Goal: Task Accomplishment & Management: Manage account settings

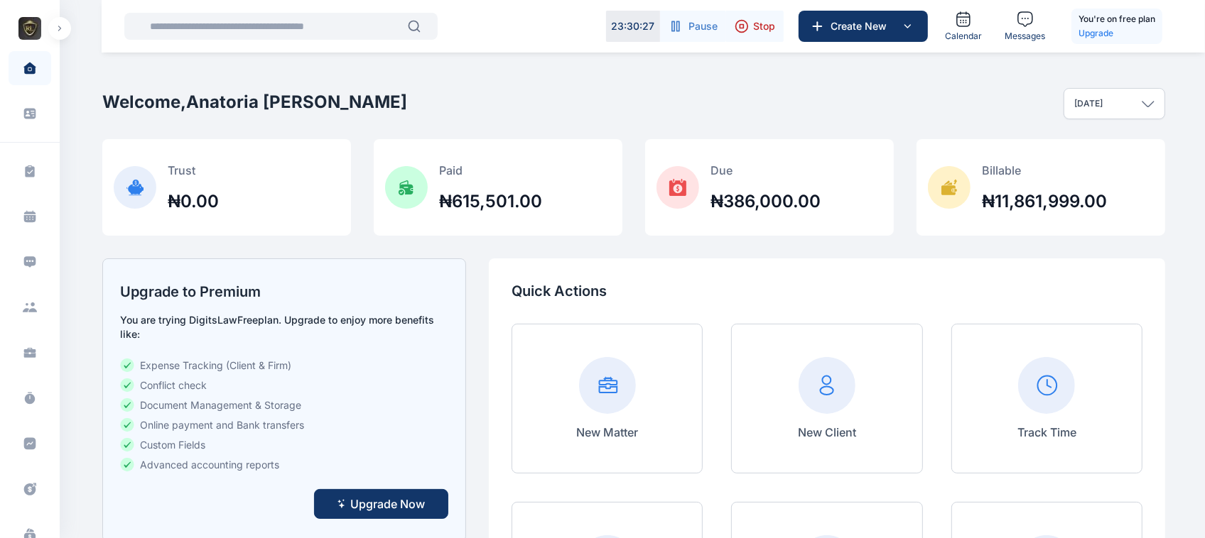
click at [744, 28] on icon at bounding box center [741, 26] width 14 height 14
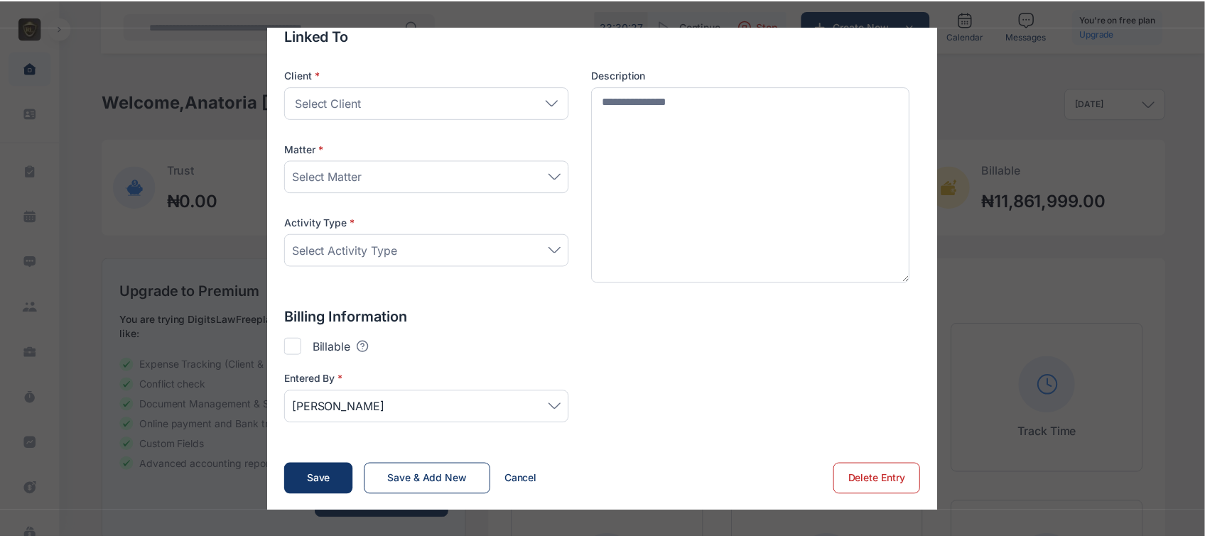
scroll to position [138, 0]
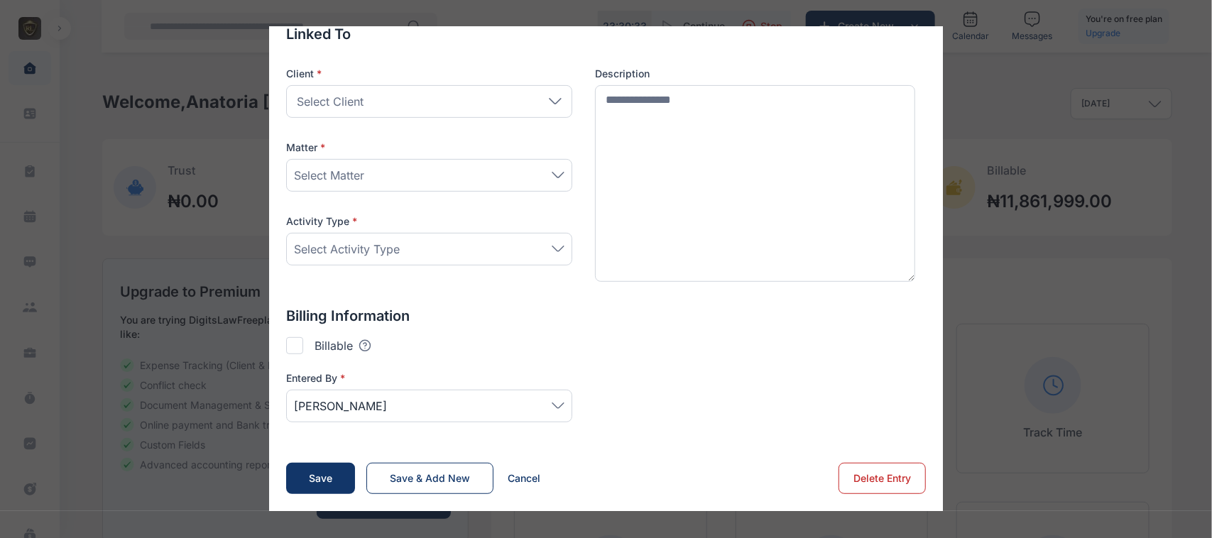
type input "*******"
click at [856, 470] on button "Delete Entry" at bounding box center [882, 478] width 87 height 31
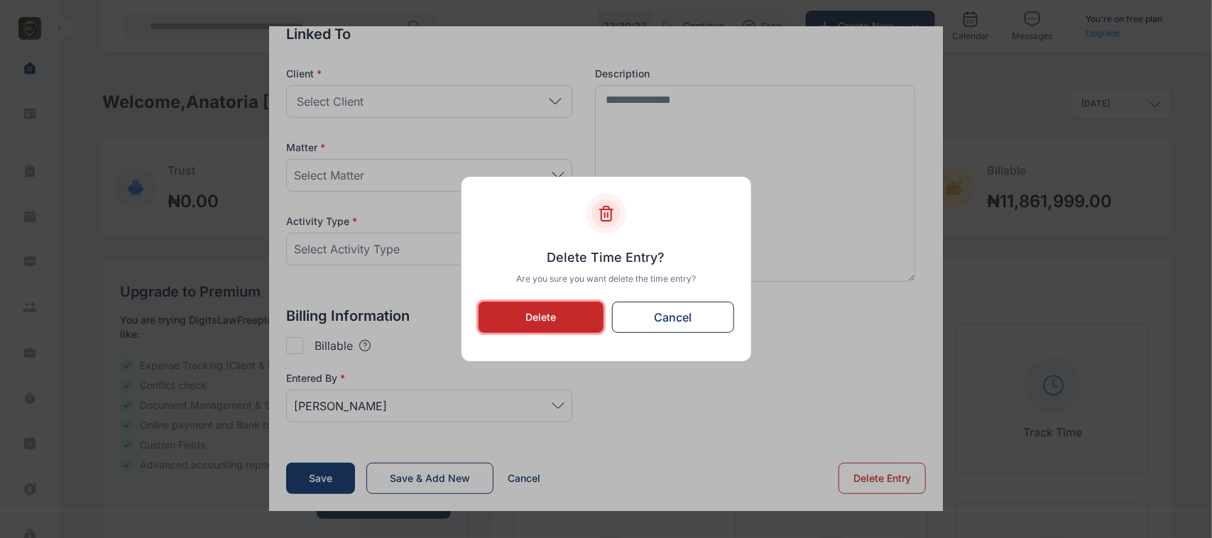
click at [559, 306] on button "Delete" at bounding box center [542, 317] width 126 height 31
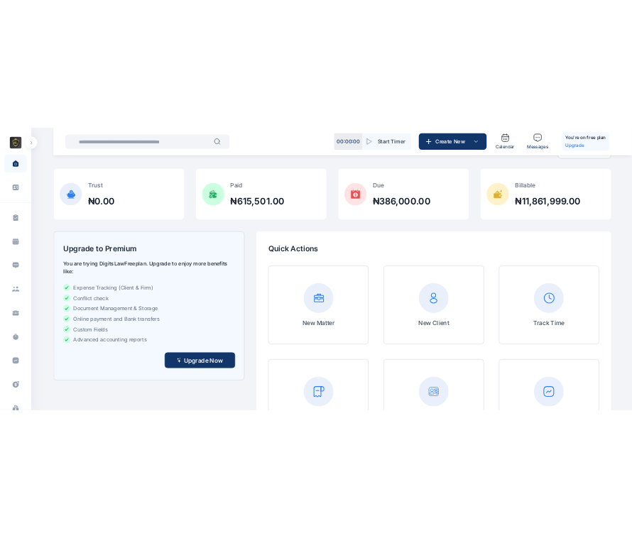
scroll to position [0, 0]
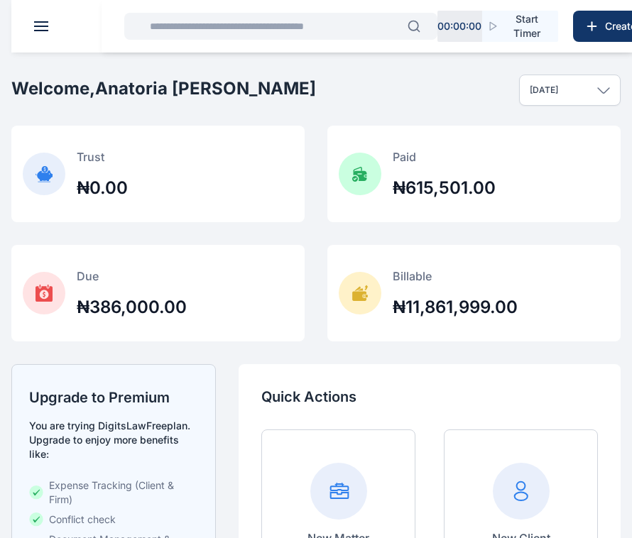
click at [23, 33] on header at bounding box center [327, 26] width 632 height 53
click at [40, 16] on header at bounding box center [327, 26] width 632 height 53
click at [46, 32] on header at bounding box center [327, 26] width 632 height 53
click at [33, 23] on header at bounding box center [327, 26] width 632 height 53
click at [38, 26] on span at bounding box center [41, 26] width 14 height 1
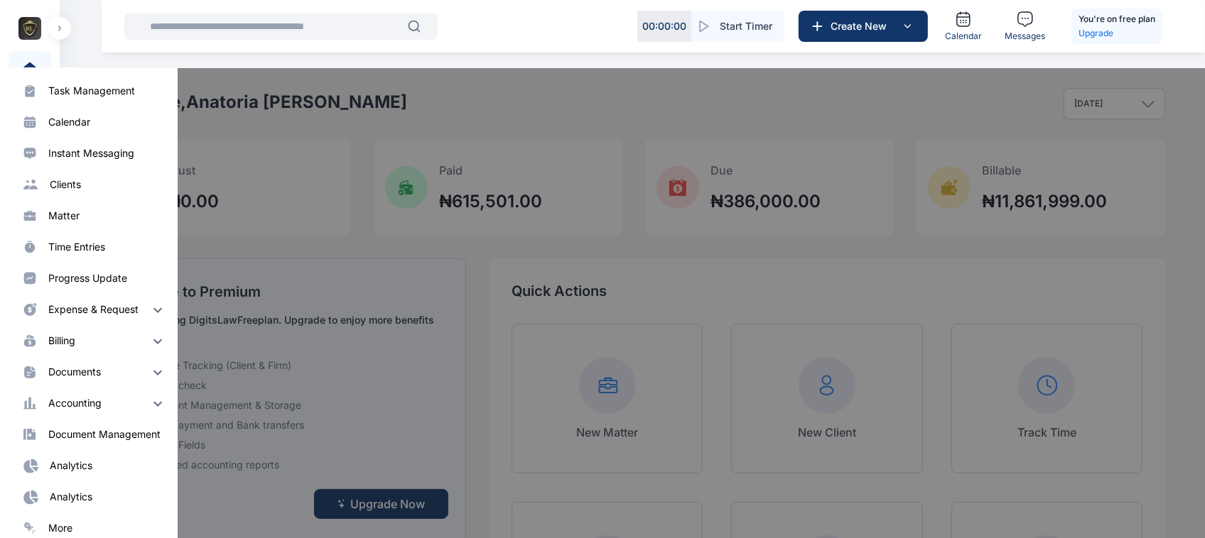
scroll to position [114, 0]
click at [565, 180] on div at bounding box center [704, 337] width 1205 height 538
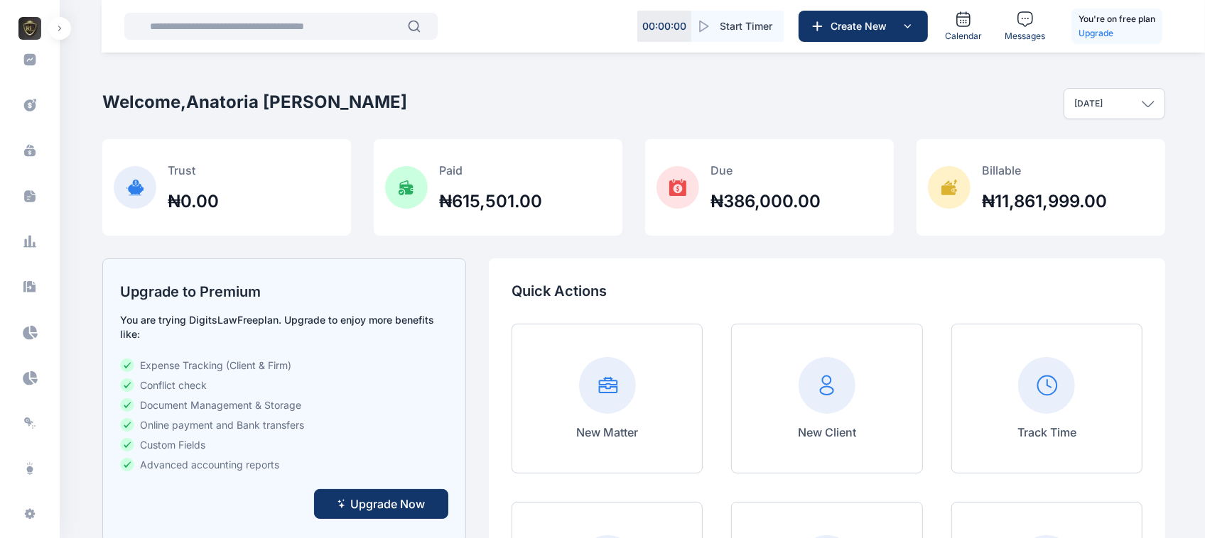
scroll to position [416, 0]
click at [27, 514] on div "A E" at bounding box center [29, 522] width 23 height 17
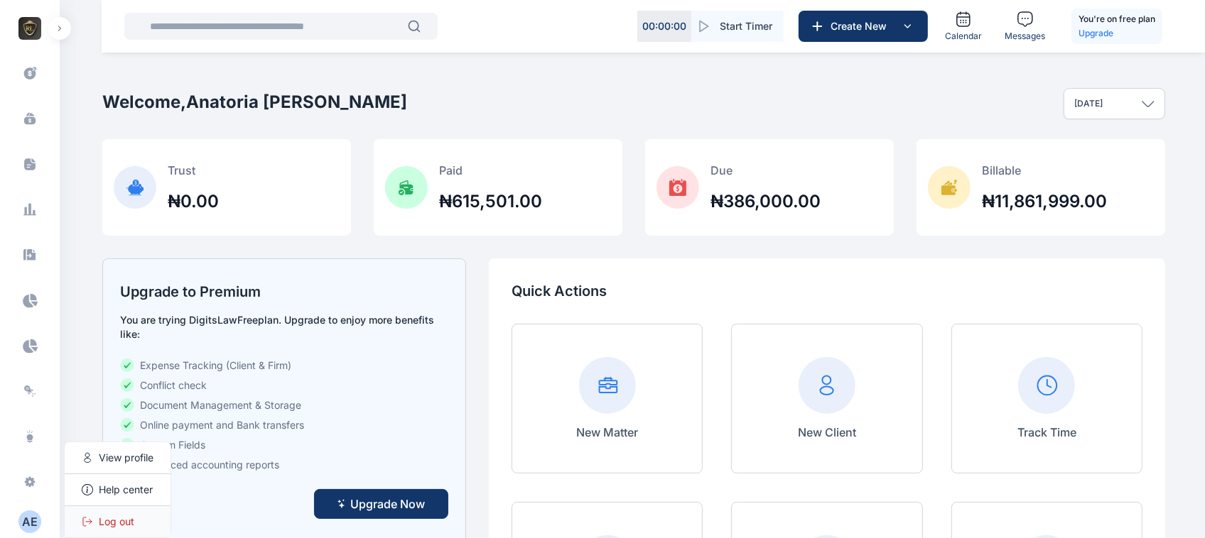
click at [134, 522] on span "Log out" at bounding box center [117, 522] width 36 height 14
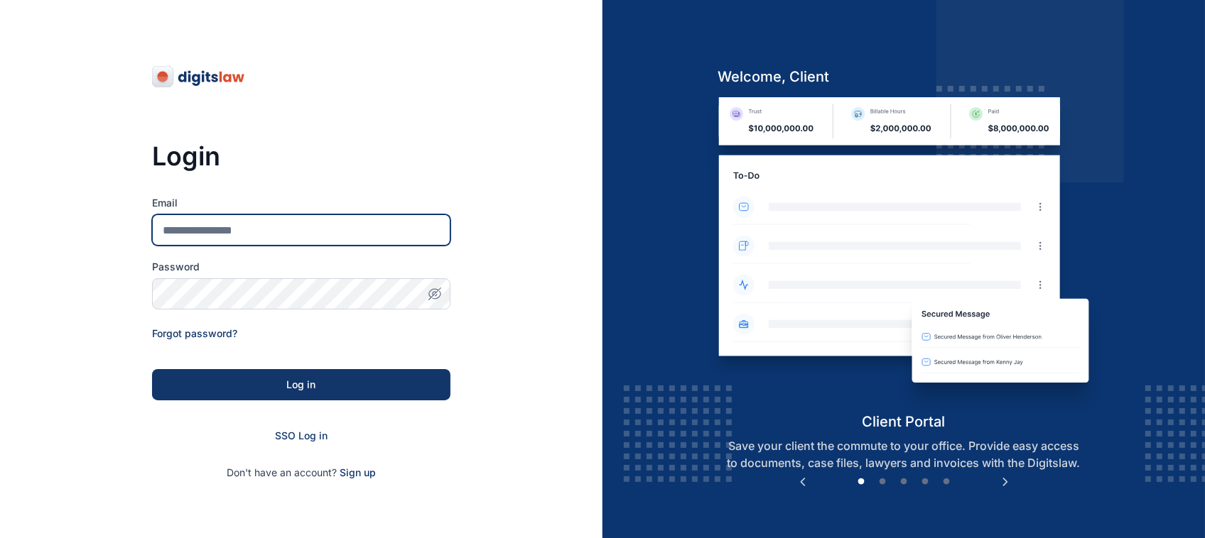
click at [388, 222] on input "Email" at bounding box center [301, 229] width 298 height 31
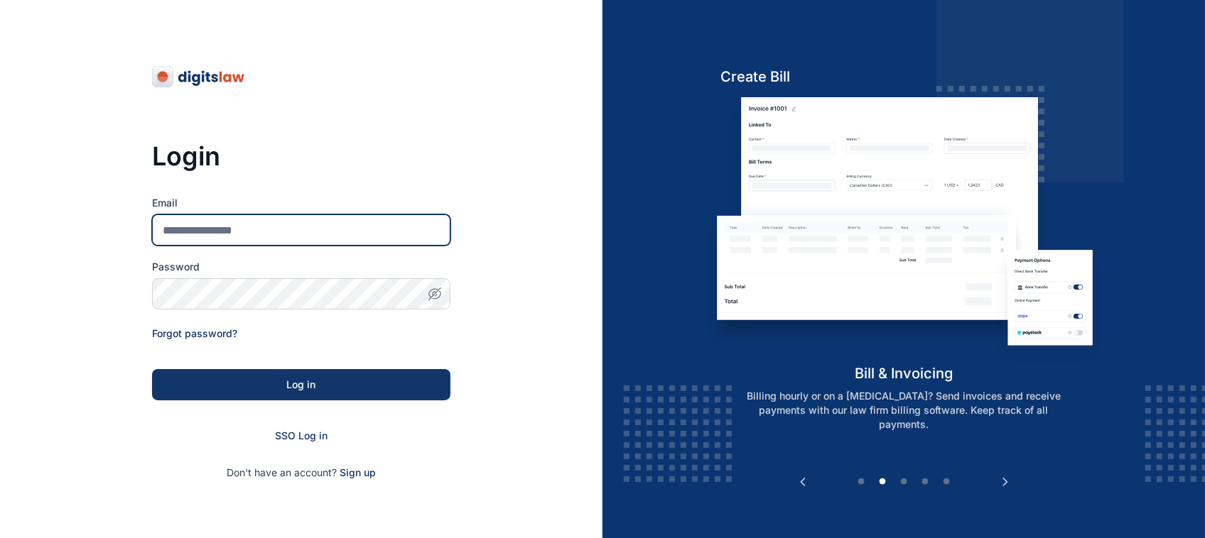
type input "**********"
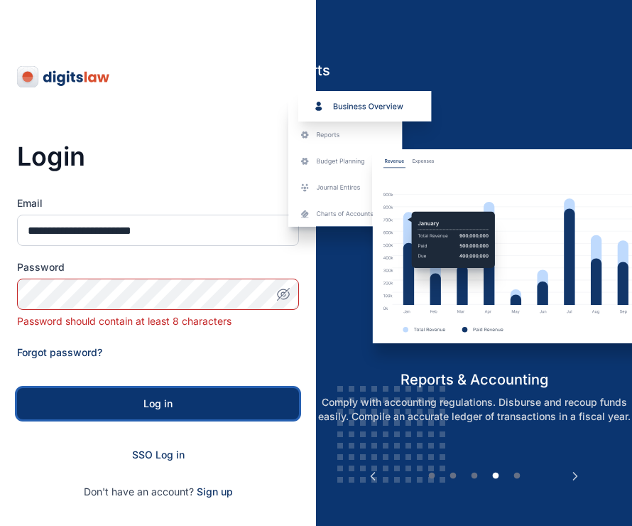
click at [187, 389] on button "Log in" at bounding box center [158, 403] width 282 height 31
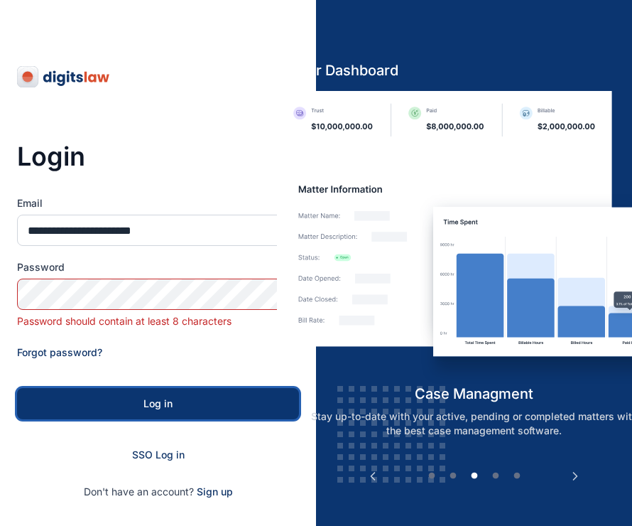
click at [153, 398] on div "Log in" at bounding box center [158, 403] width 237 height 14
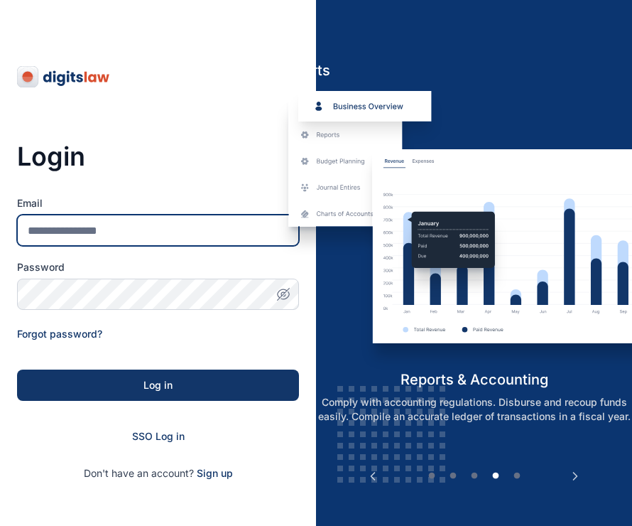
click at [192, 215] on input "Email" at bounding box center [158, 229] width 282 height 31
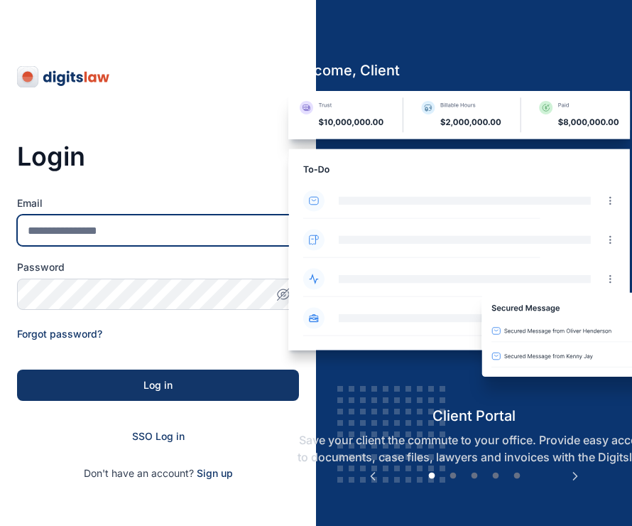
type input "**********"
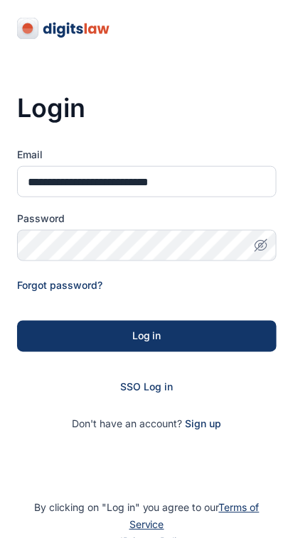
click at [182, 357] on form "**********" at bounding box center [146, 290] width 259 height 284
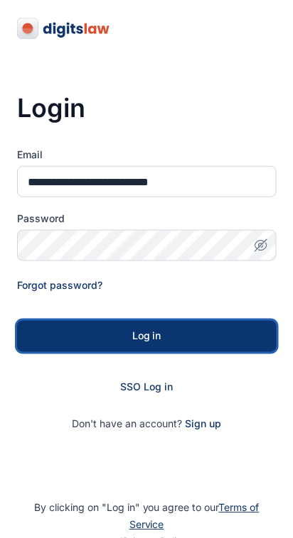
click at [197, 327] on button "Log in" at bounding box center [146, 336] width 259 height 31
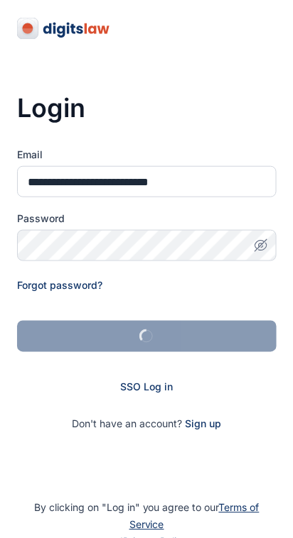
click at [256, 252] on icon "button" at bounding box center [261, 246] width 14 height 14
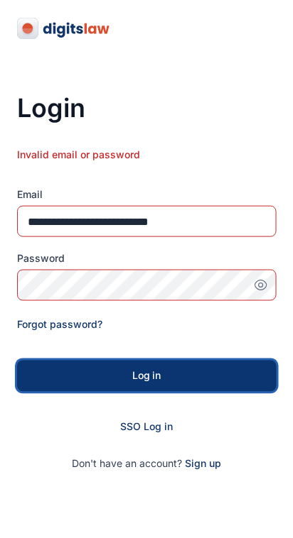
click at [117, 371] on div "Log in" at bounding box center [147, 376] width 214 height 14
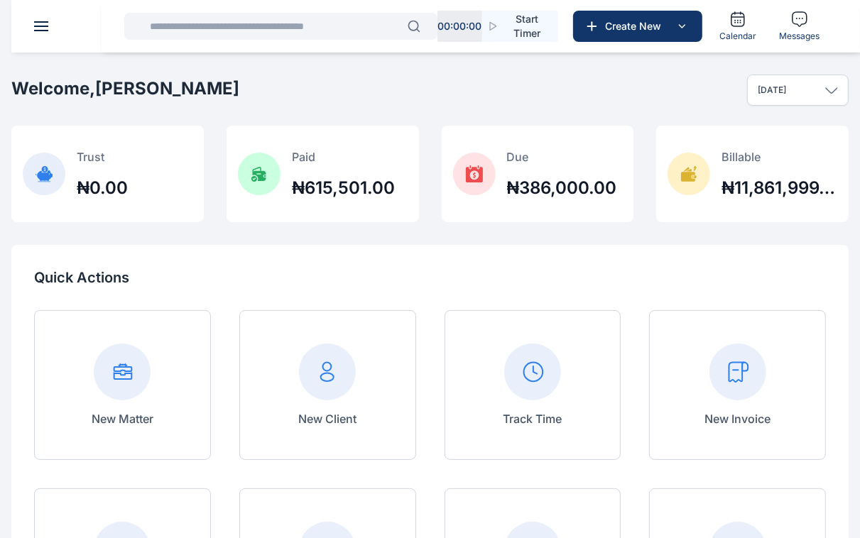
click at [45, 23] on button at bounding box center [41, 26] width 14 height 10
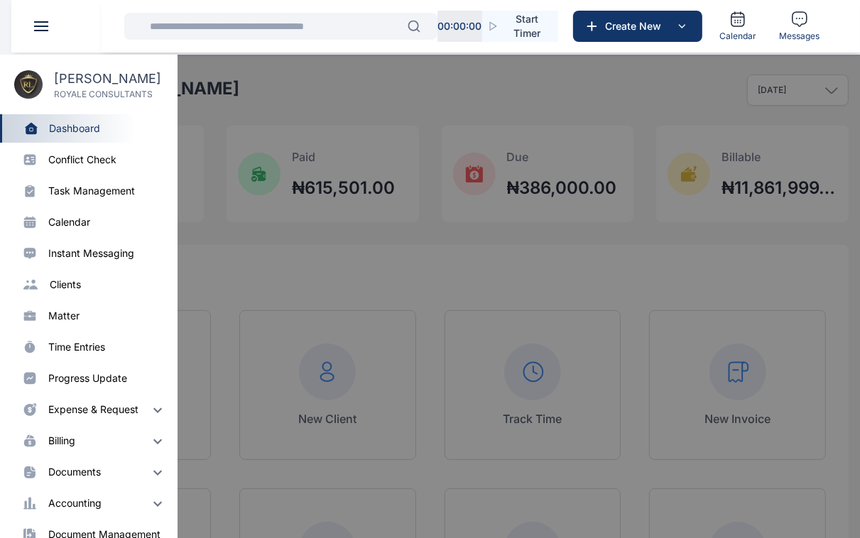
scroll to position [114, 0]
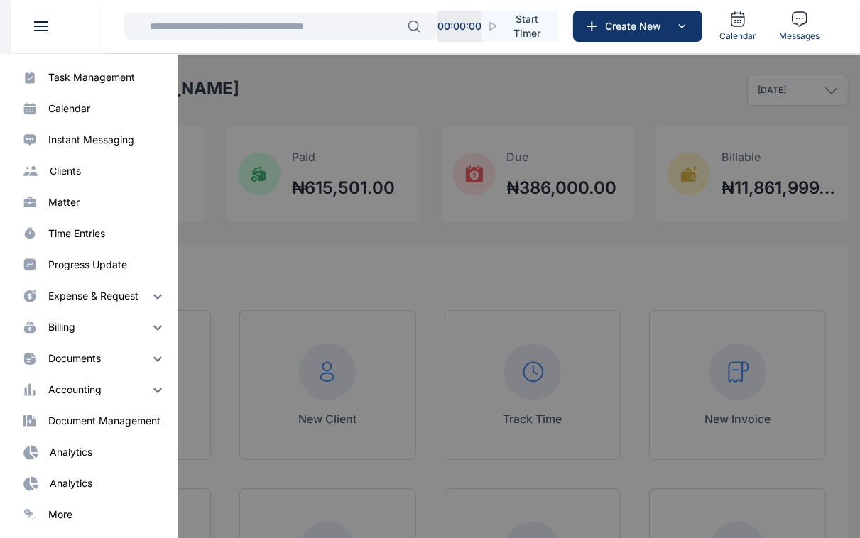
click at [245, 310] on div at bounding box center [441, 324] width 860 height 538
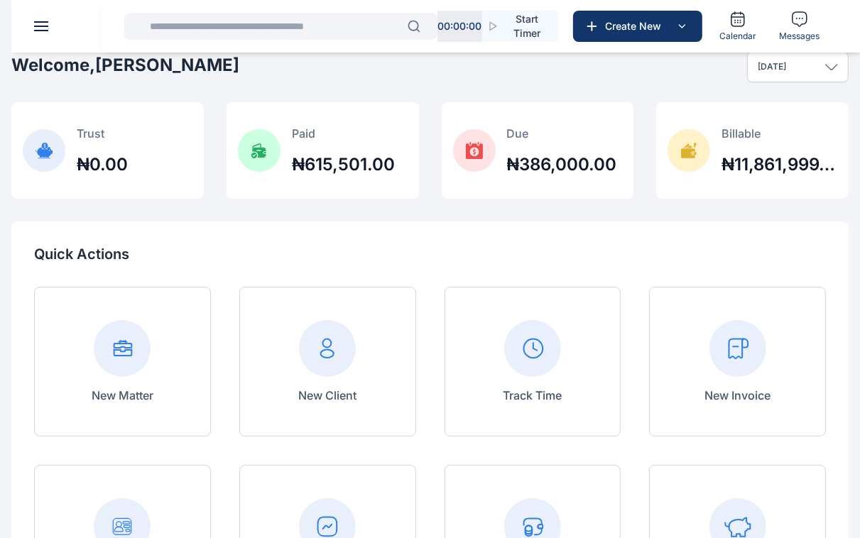
scroll to position [0, 0]
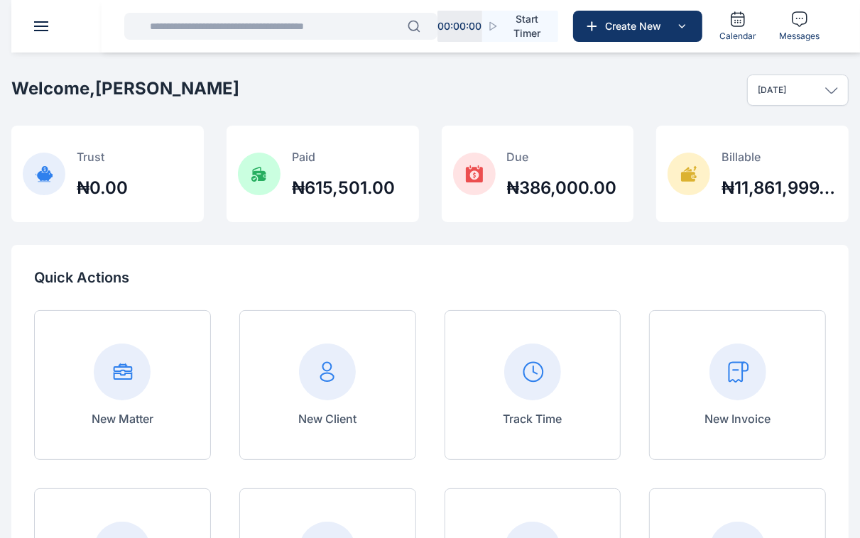
click at [40, 27] on button at bounding box center [41, 26] width 14 height 10
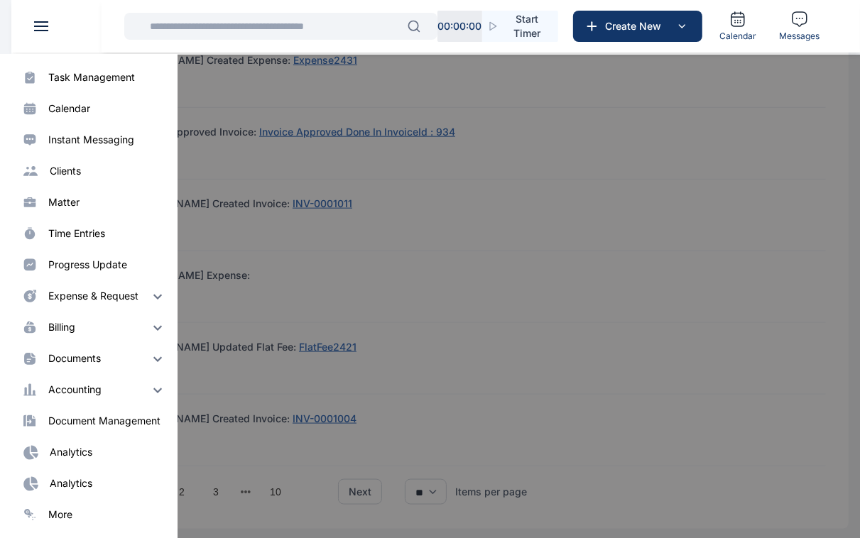
scroll to position [1050, 0]
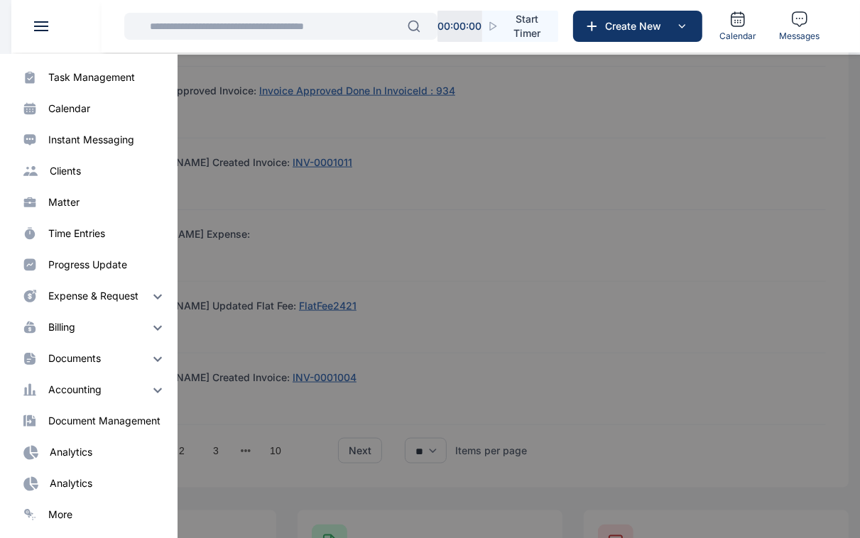
click at [149, 297] on img at bounding box center [157, 296] width 17 height 17
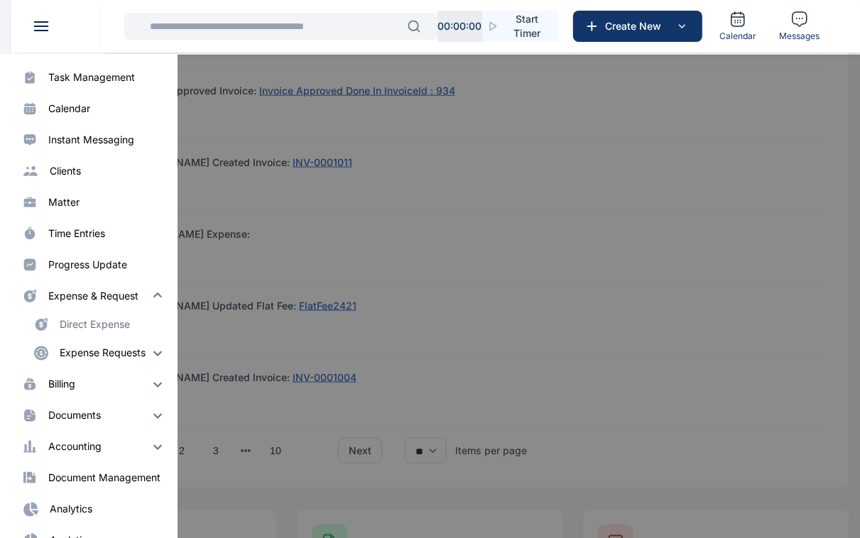
click at [65, 237] on div "time entries" at bounding box center [76, 234] width 57 height 14
click at [82, 256] on div "Progress Update progress update" at bounding box center [89, 265] width 178 height 28
click at [103, 266] on div "progress update" at bounding box center [87, 265] width 79 height 14
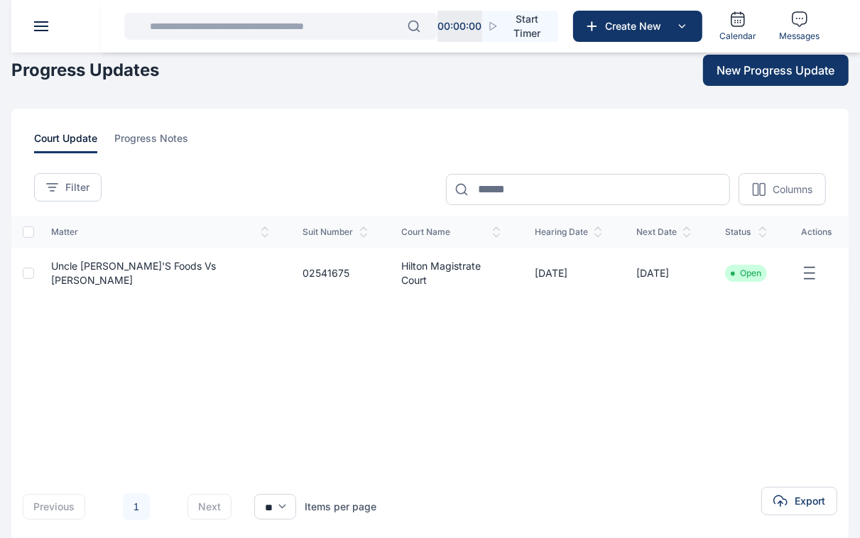
click at [143, 129] on div "**********" at bounding box center [429, 332] width 837 height 447
click at [143, 141] on span "progress notes" at bounding box center [151, 142] width 74 height 22
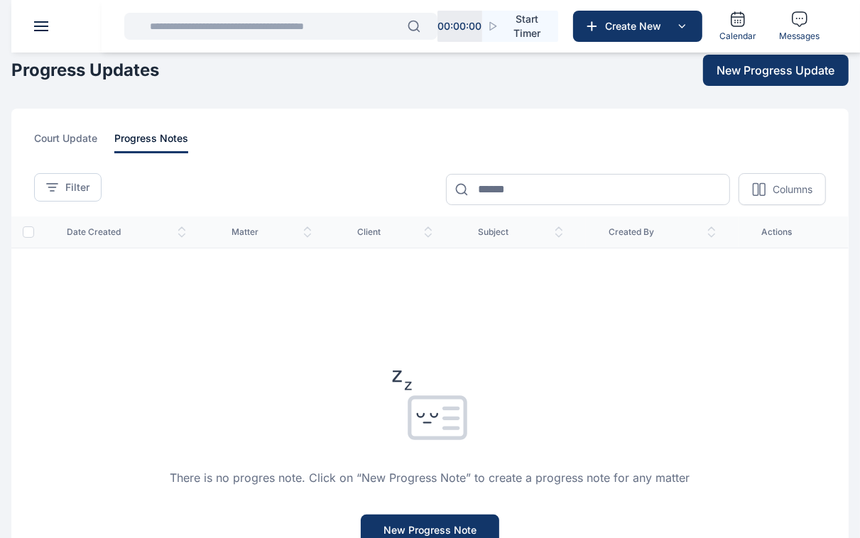
click at [65, 124] on div "**********" at bounding box center [429, 417] width 837 height 616
click at [65, 128] on div "**********" at bounding box center [429, 417] width 837 height 616
click at [65, 131] on span "court update" at bounding box center [65, 142] width 63 height 22
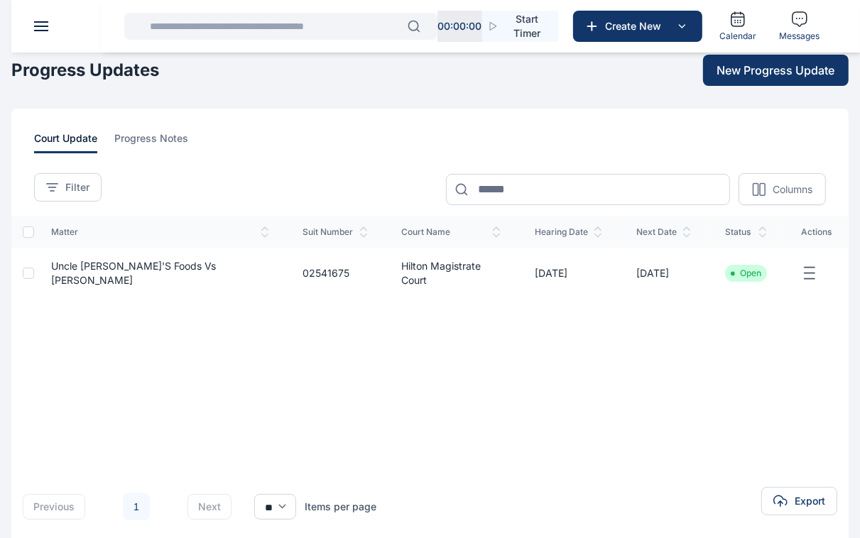
click at [34, 32] on header at bounding box center [441, 26] width 860 height 53
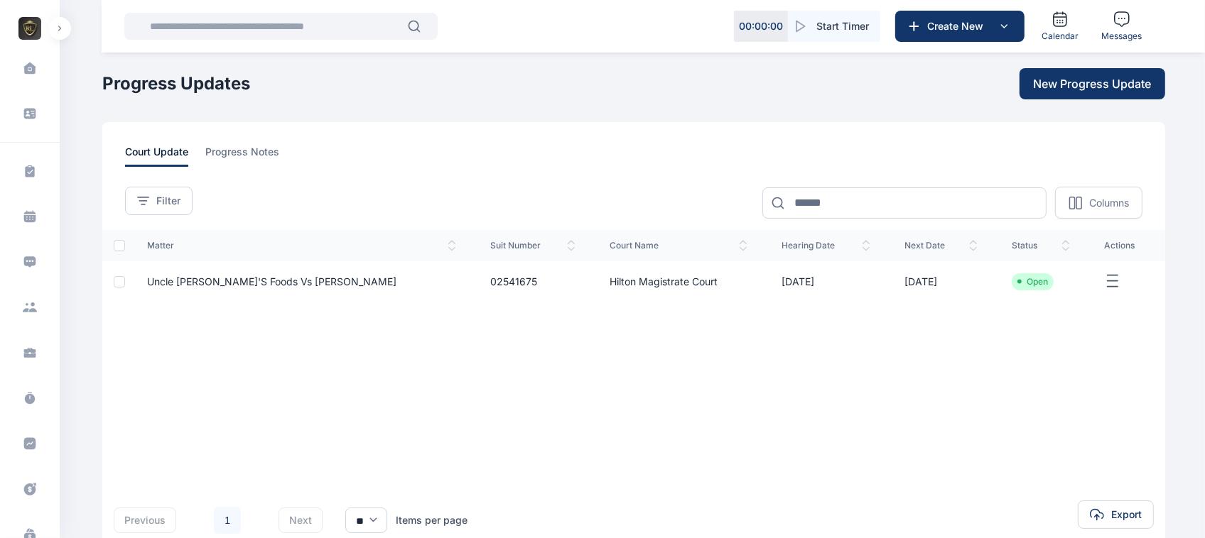
click at [47, 23] on span "ROYALE CONSULTANTS" at bounding box center [30, 28] width 60 height 23
click at [22, 77] on span at bounding box center [30, 68] width 36 height 30
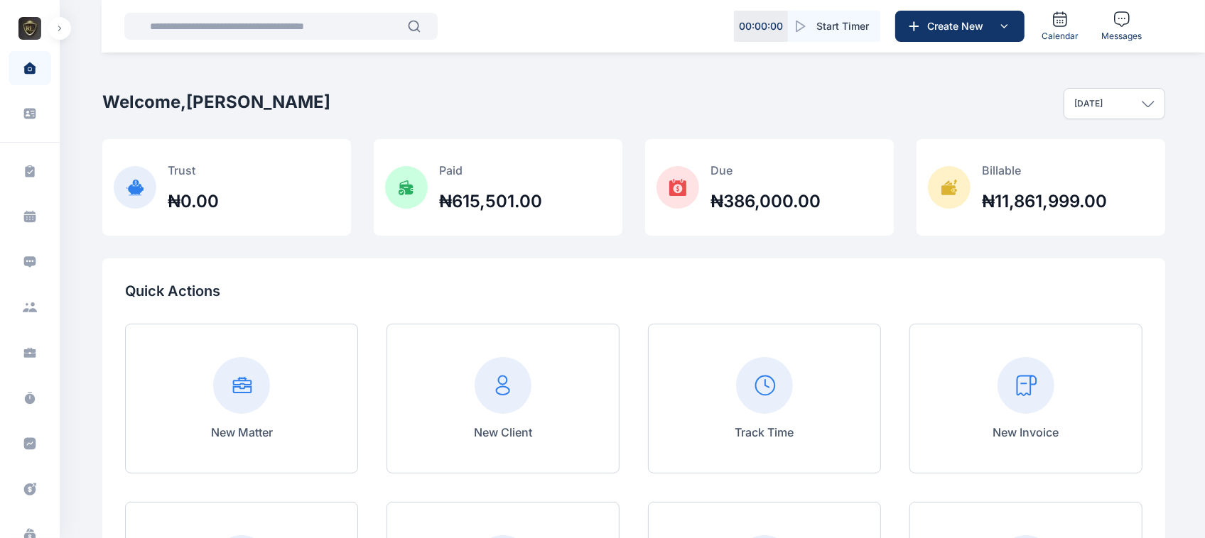
click at [22, 77] on span at bounding box center [30, 68] width 36 height 30
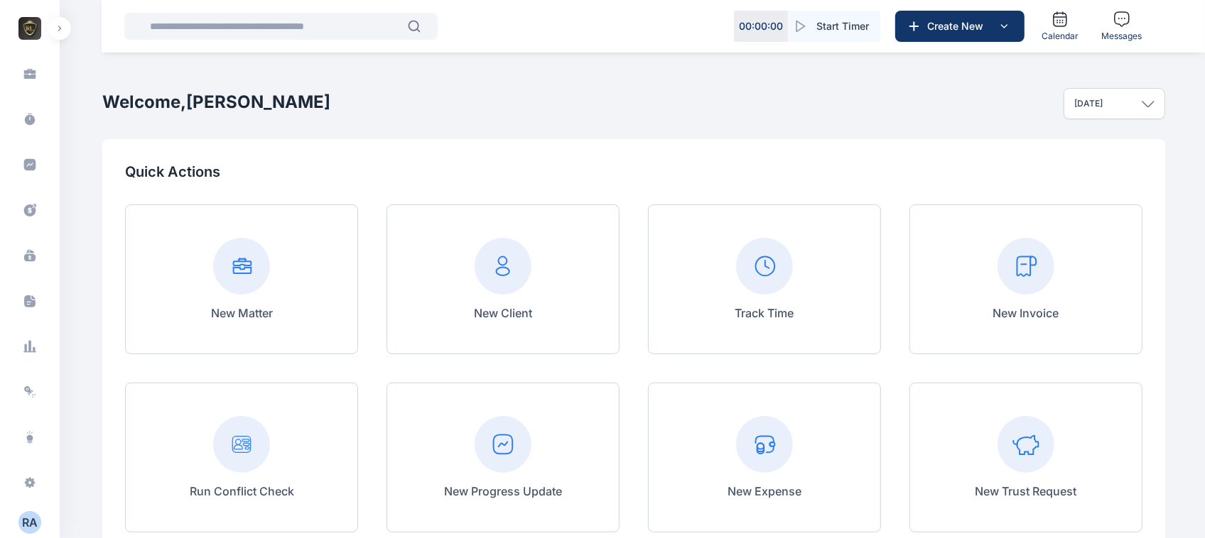
scroll to position [471, 0]
